Goal: Task Accomplishment & Management: Manage account settings

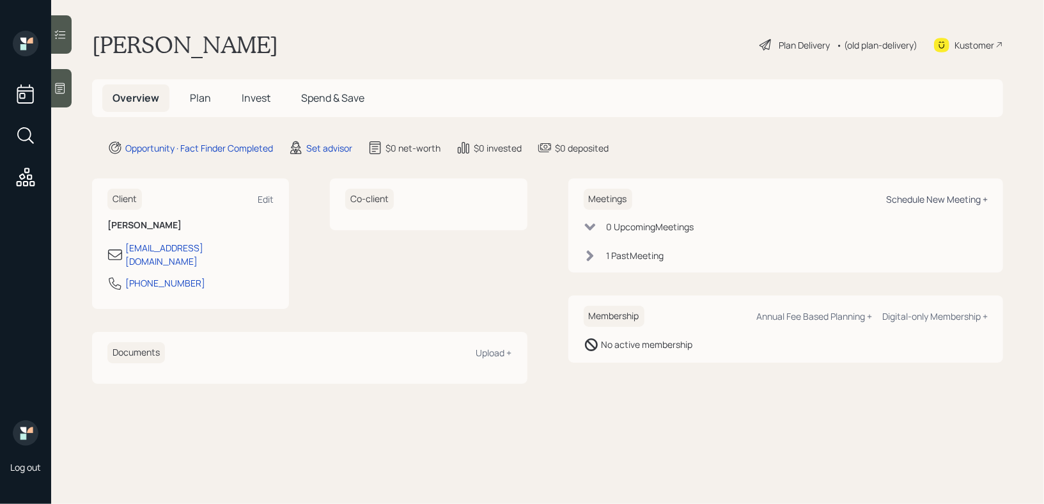
click at [938, 197] on div "Schedule New Meeting +" at bounding box center [937, 199] width 102 height 12
select select "round-[PERSON_NAME]"
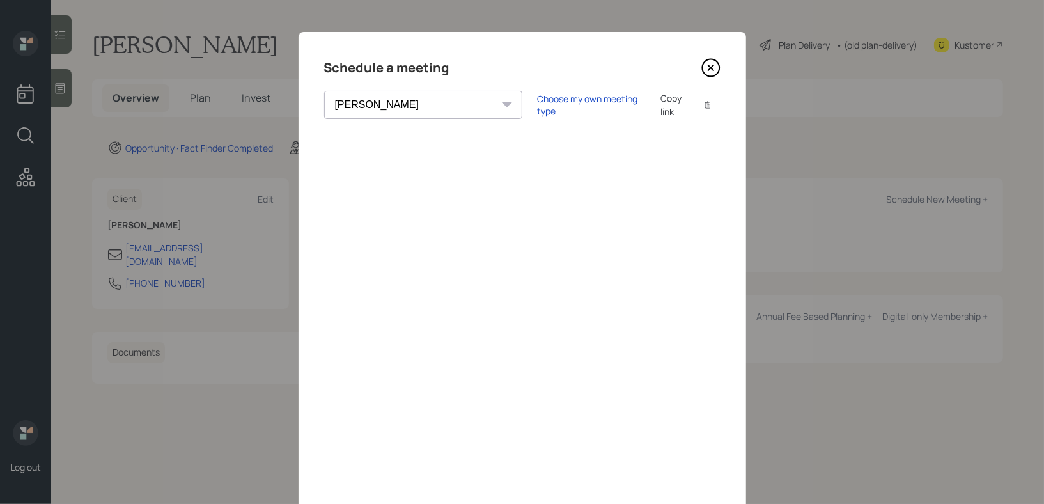
click at [712, 67] on icon at bounding box center [711, 67] width 19 height 19
